Goal: Task Accomplishment & Management: Complete application form

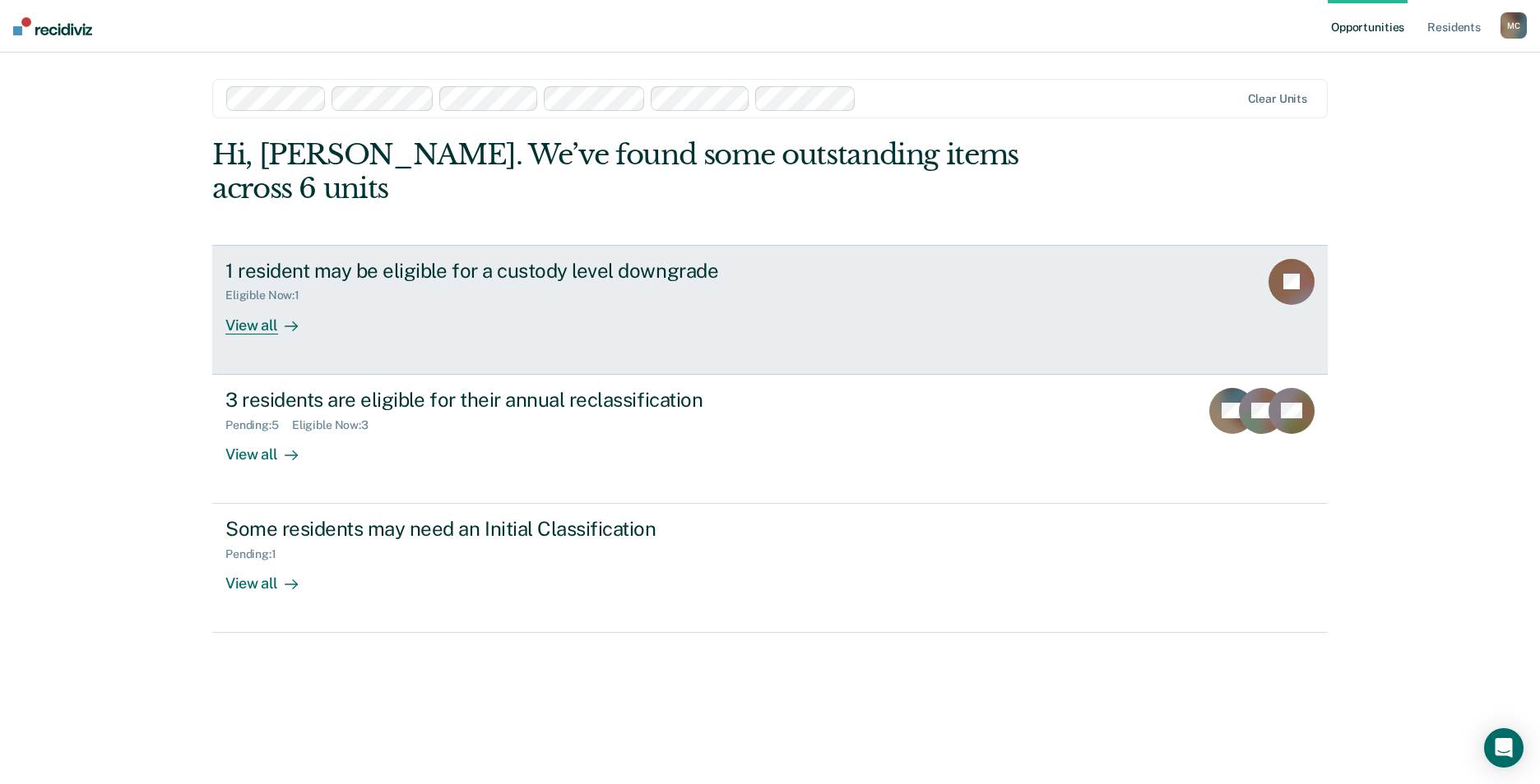
click at [270, 302] on div "View all" at bounding box center [272, 318] width 92 height 32
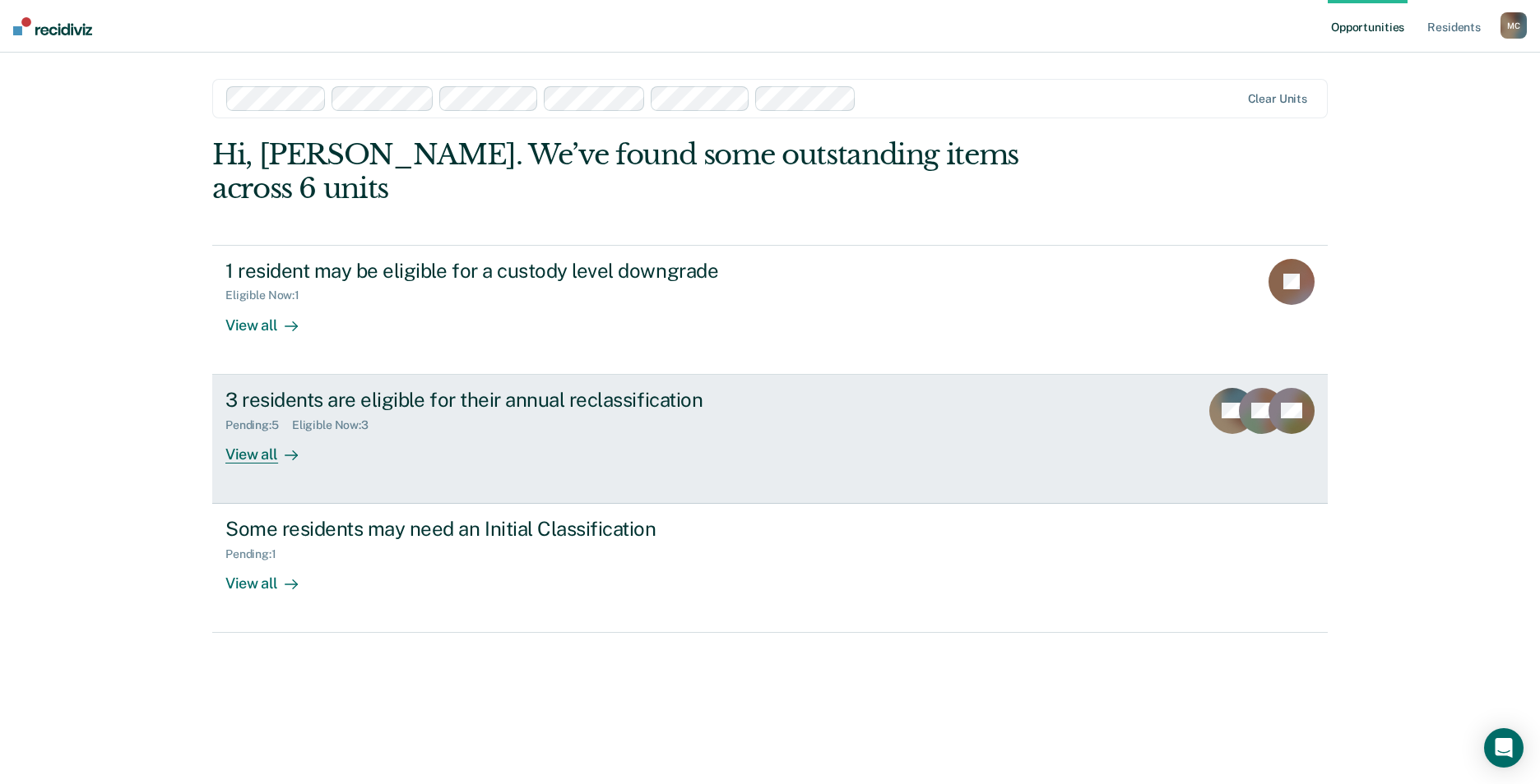
click at [263, 432] on div "View all" at bounding box center [272, 447] width 92 height 32
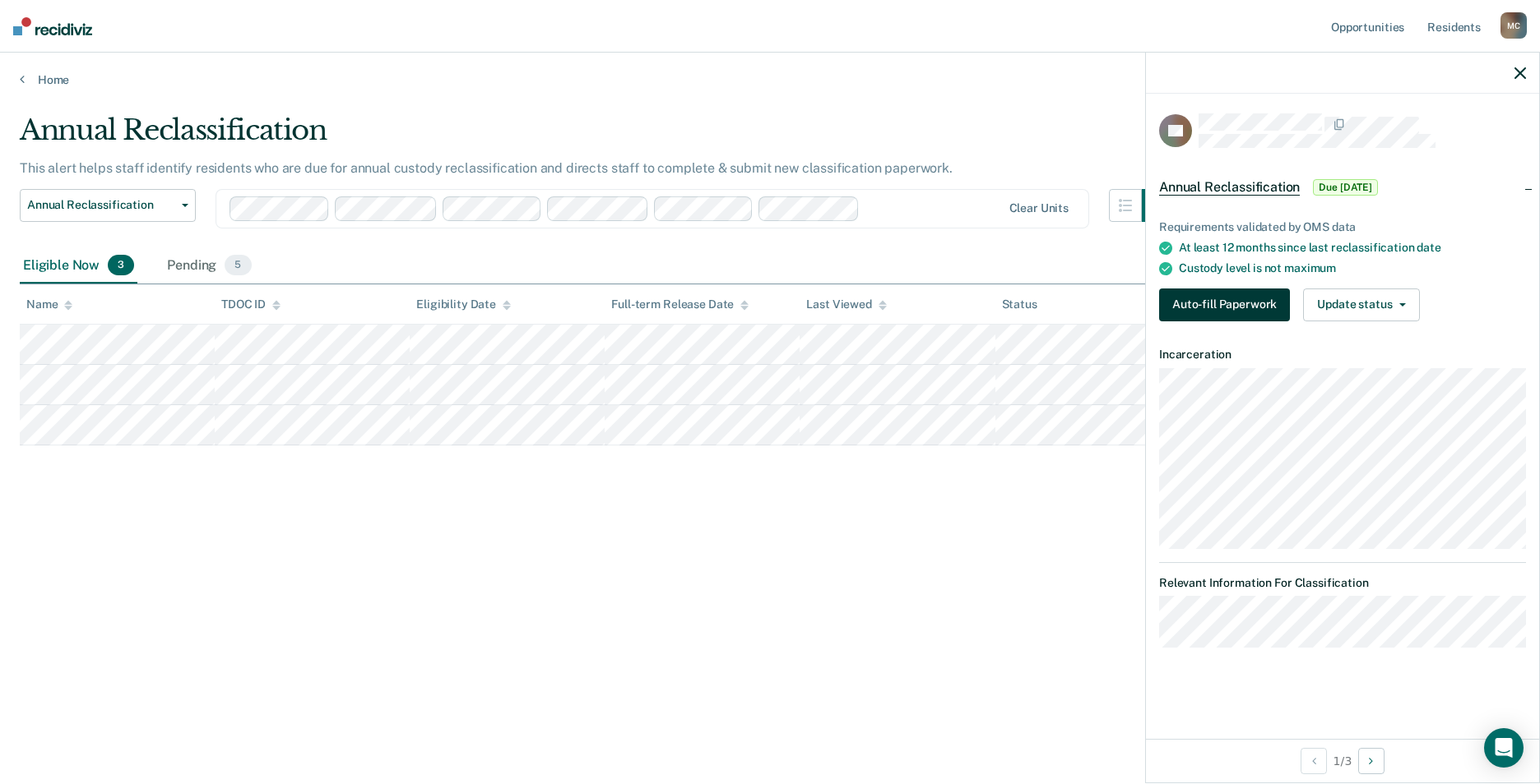
click at [1234, 302] on button "Auto-fill Paperwork" at bounding box center [1224, 305] width 130 height 33
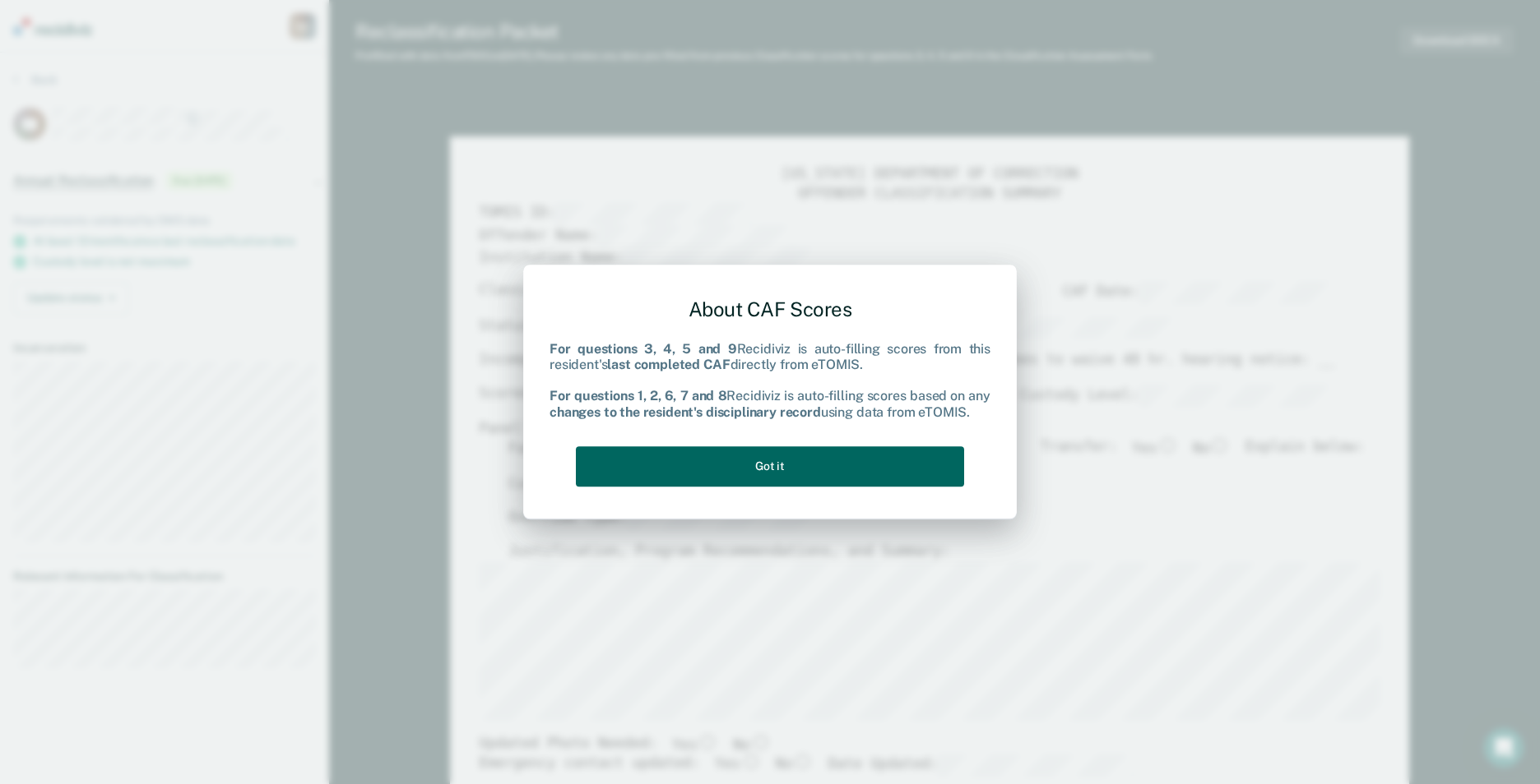
click at [817, 465] on button "Got it" at bounding box center [770, 466] width 389 height 40
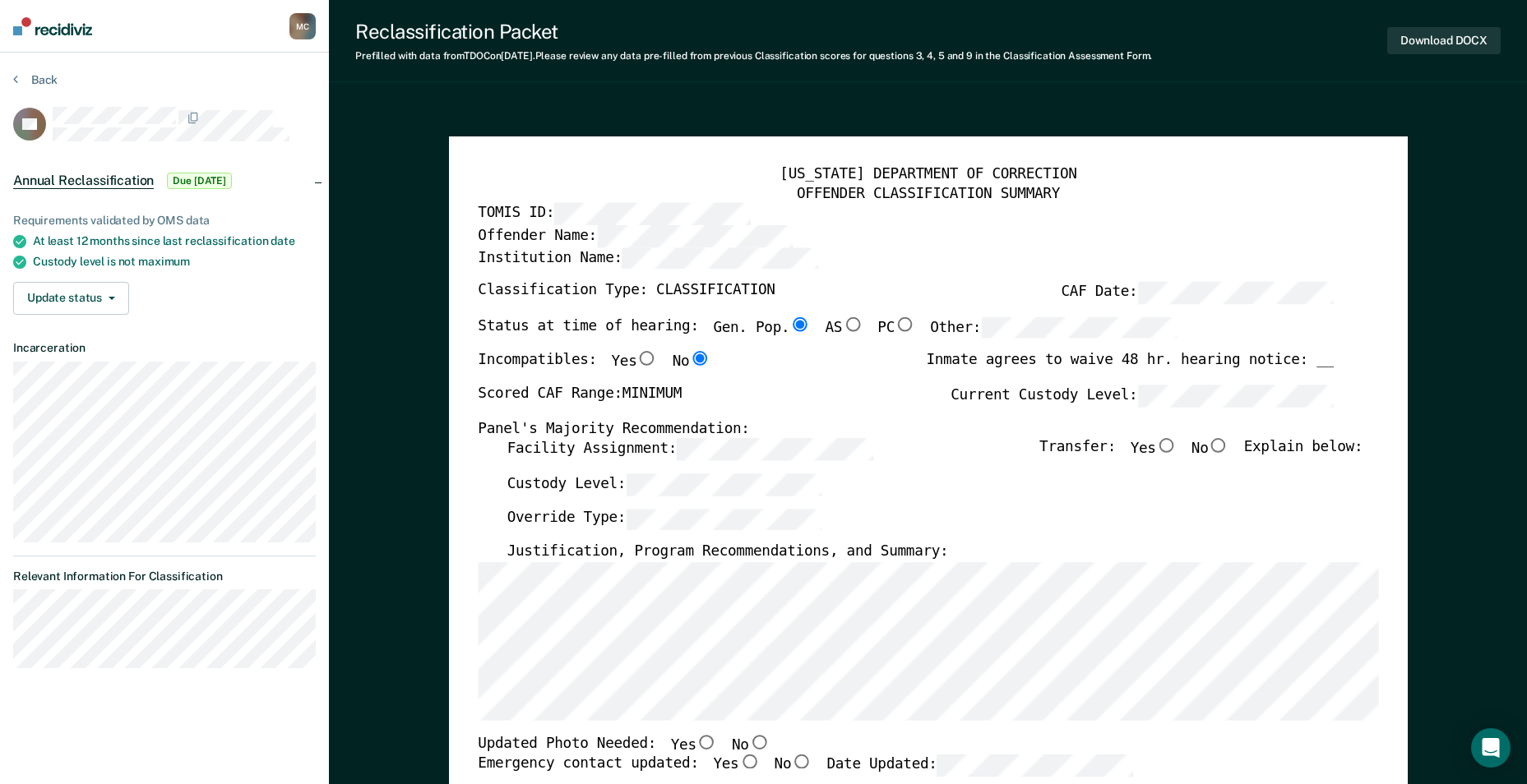
type textarea "x"
